Goal: Check status

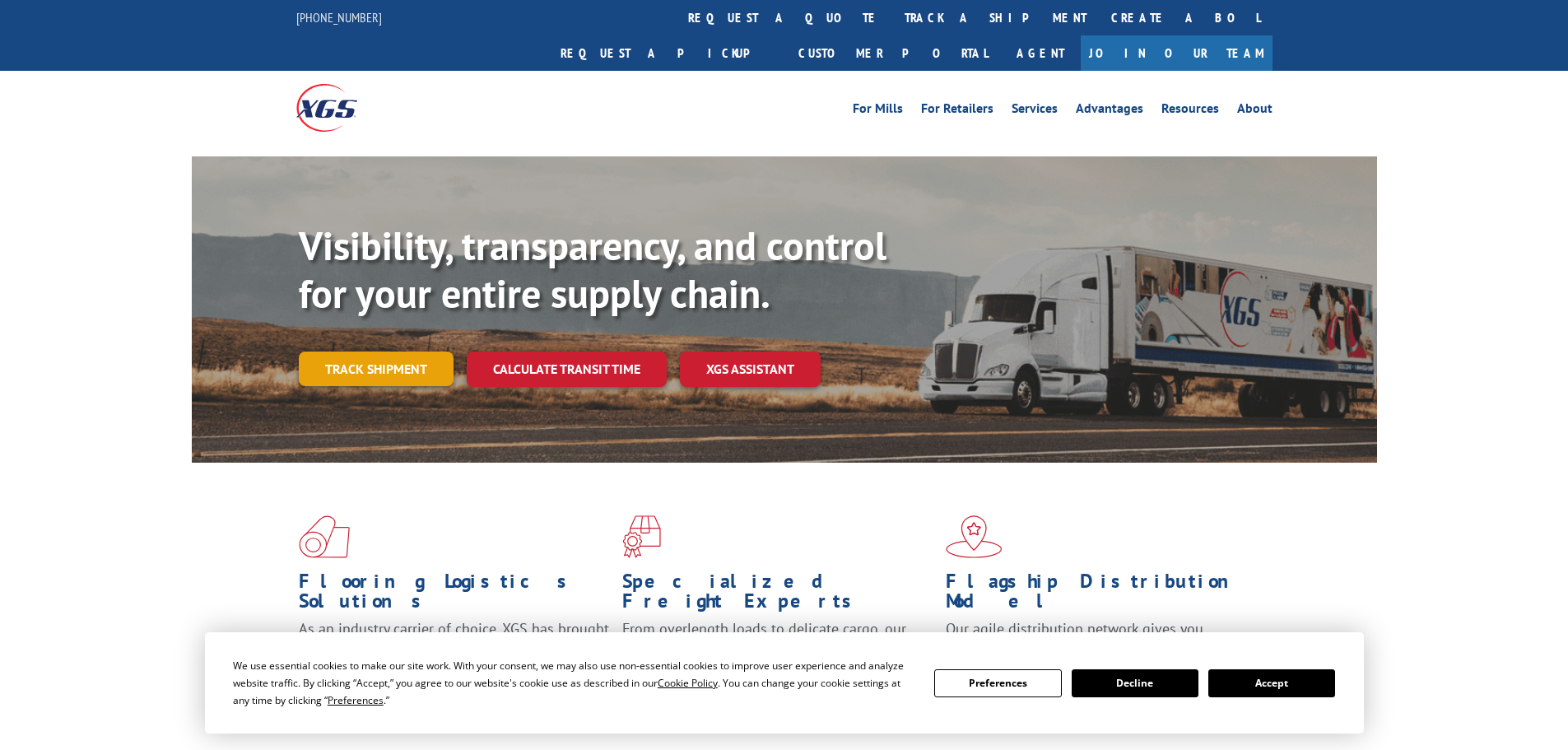
click at [410, 357] on div "Visibility, transparency, and control for your entire supply chain. Track shipm…" at bounding box center [838, 337] width 1079 height 230
click at [352, 352] on link "Track shipment" at bounding box center [376, 368] width 155 height 34
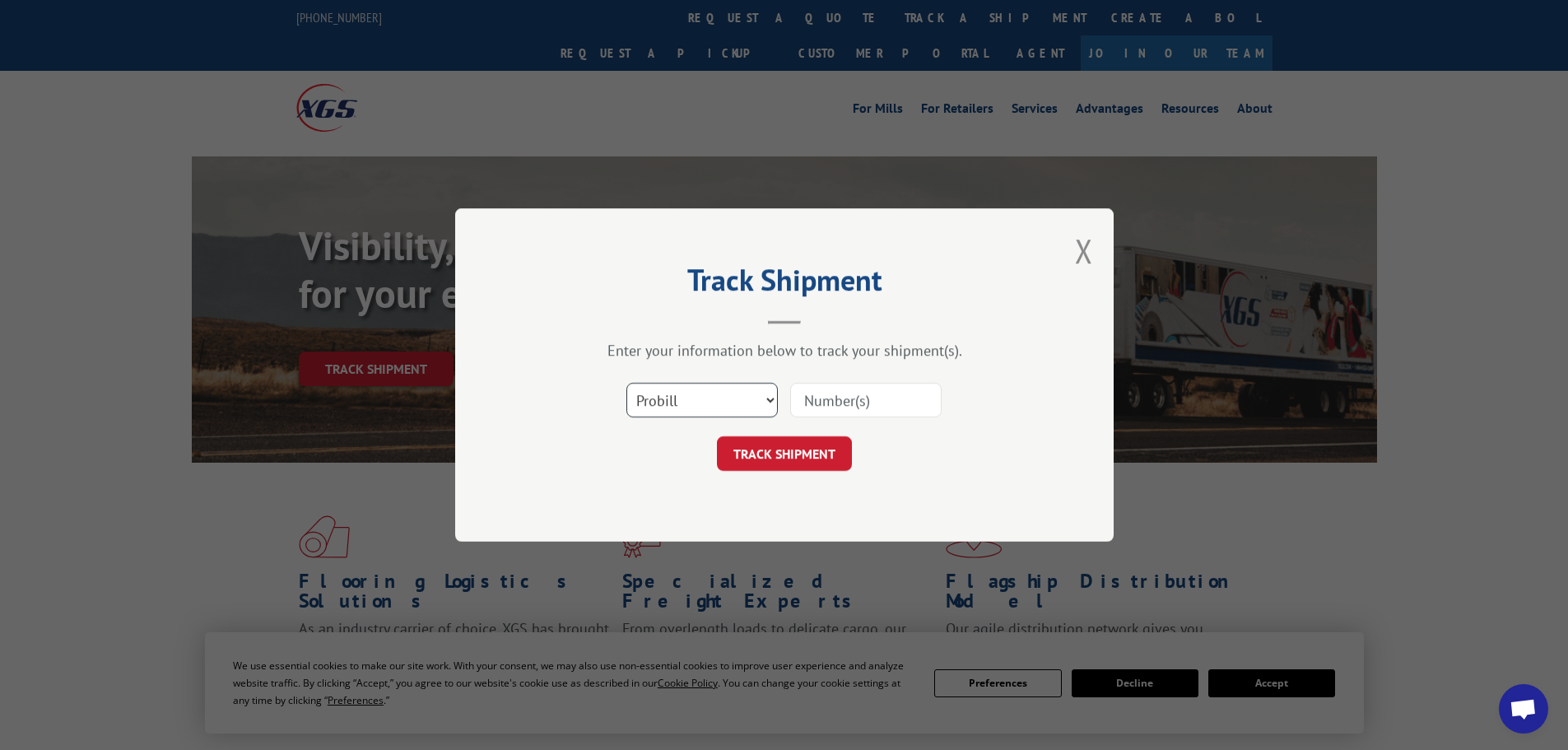
click at [717, 405] on select "Select category... Probill BOL PO" at bounding box center [702, 399] width 151 height 34
select select "bol"
click at [627, 383] on select "Select category... Probill BOL PO" at bounding box center [702, 399] width 151 height 34
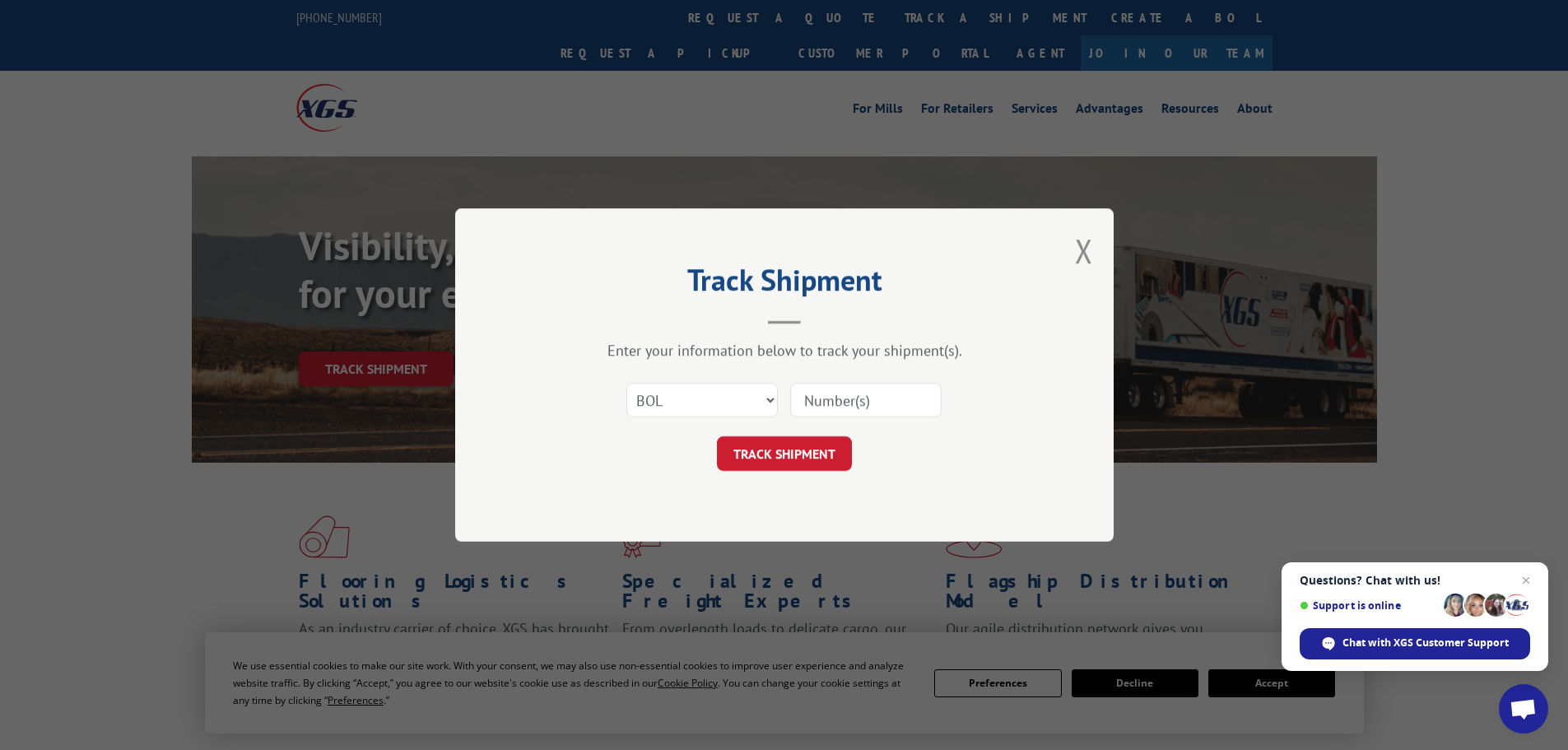
click at [820, 405] on input at bounding box center [865, 399] width 151 height 34
paste input "7052512"
type input "7052512"
click at [795, 459] on button "TRACK SHIPMENT" at bounding box center [784, 453] width 135 height 34
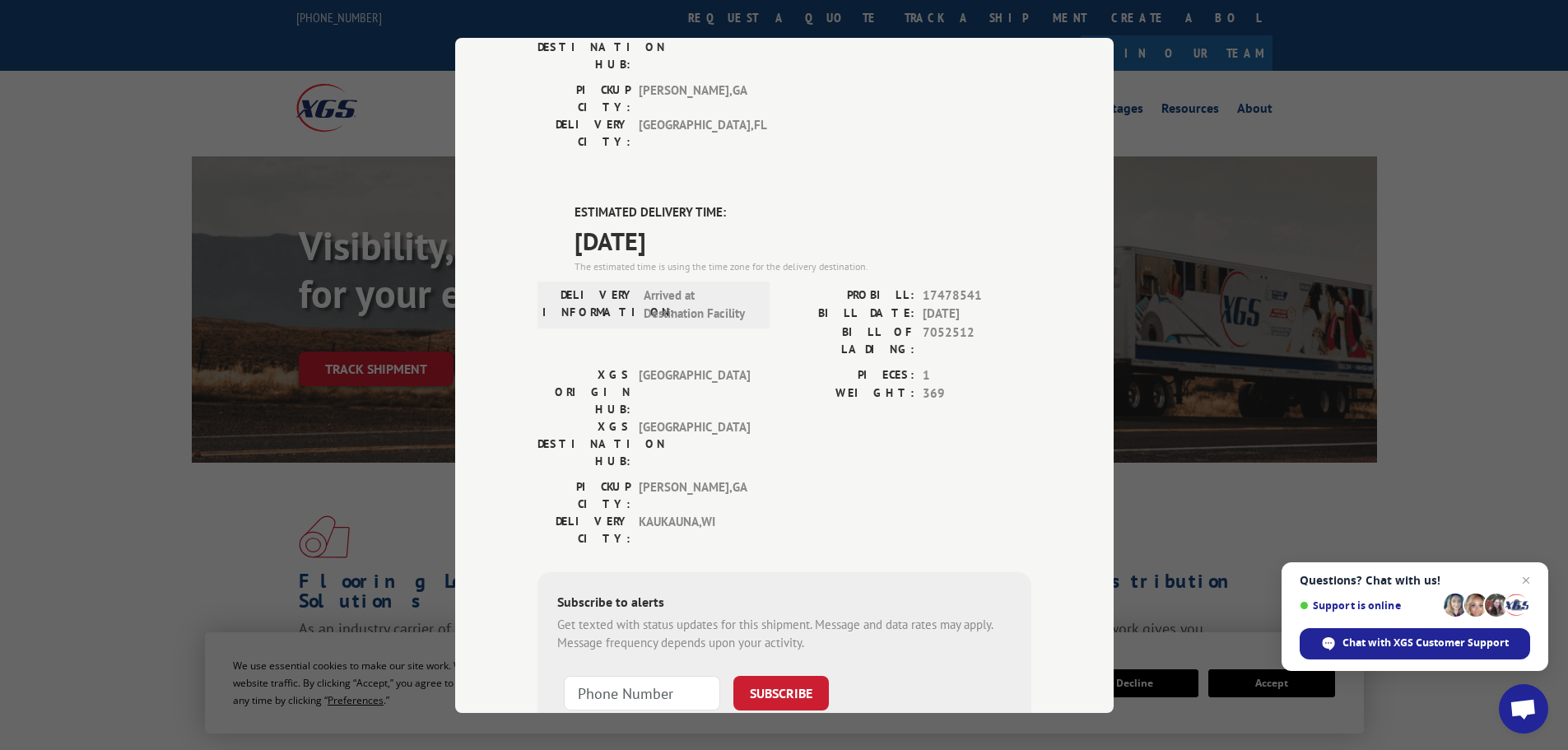
scroll to position [166, 0]
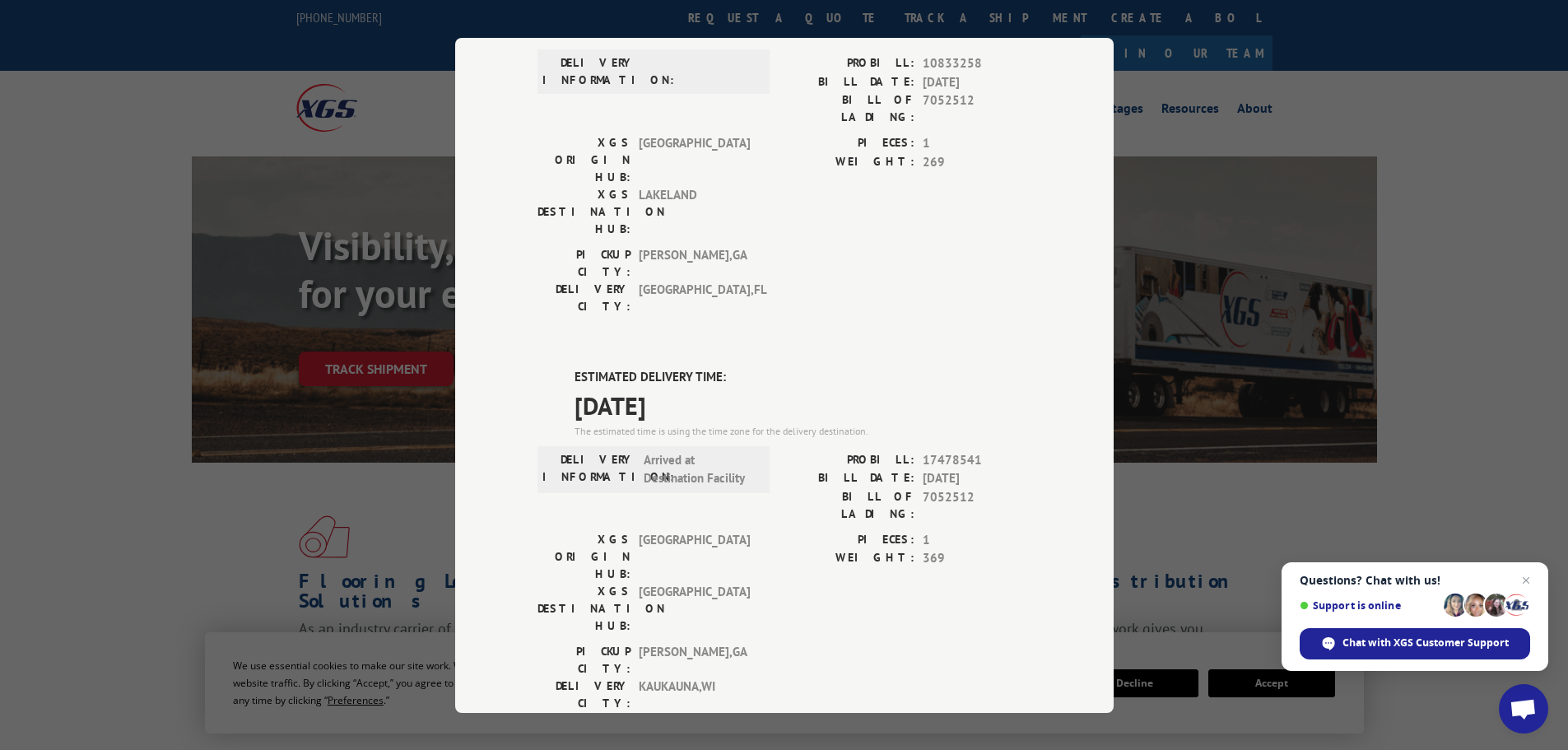
drag, startPoint x: 555, startPoint y: 303, endPoint x: 722, endPoint y: 298, distance: 167.1
click at [722, 368] on div "ESTIMATED DELIVERY TIME: [DATE] The estimated time is using the time zone for t…" at bounding box center [784, 663] width 494 height 591
copy span "[DATE]"
